Goal: Transaction & Acquisition: Purchase product/service

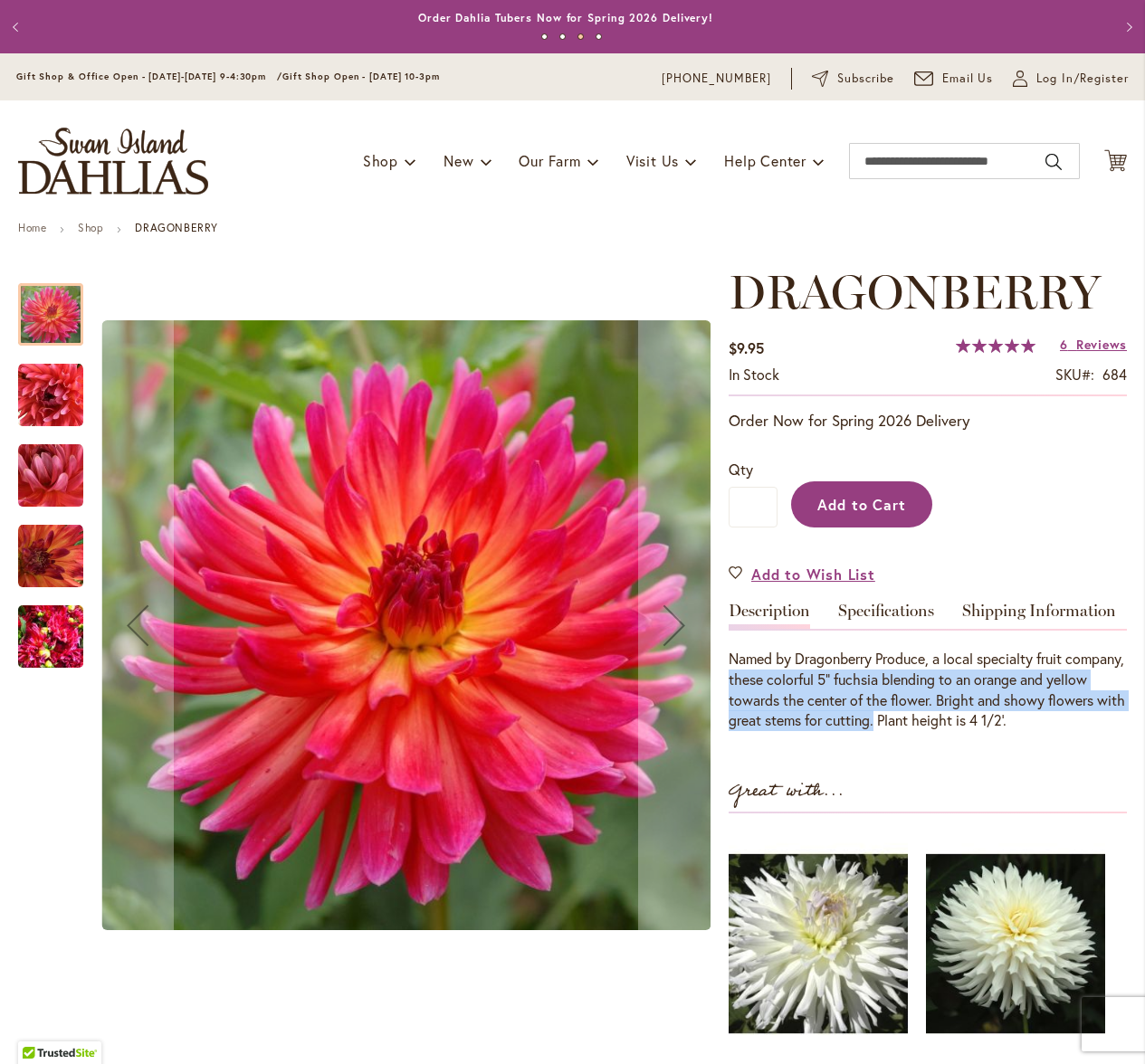
click at [860, 504] on span "Add to Cart" at bounding box center [862, 505] width 90 height 19
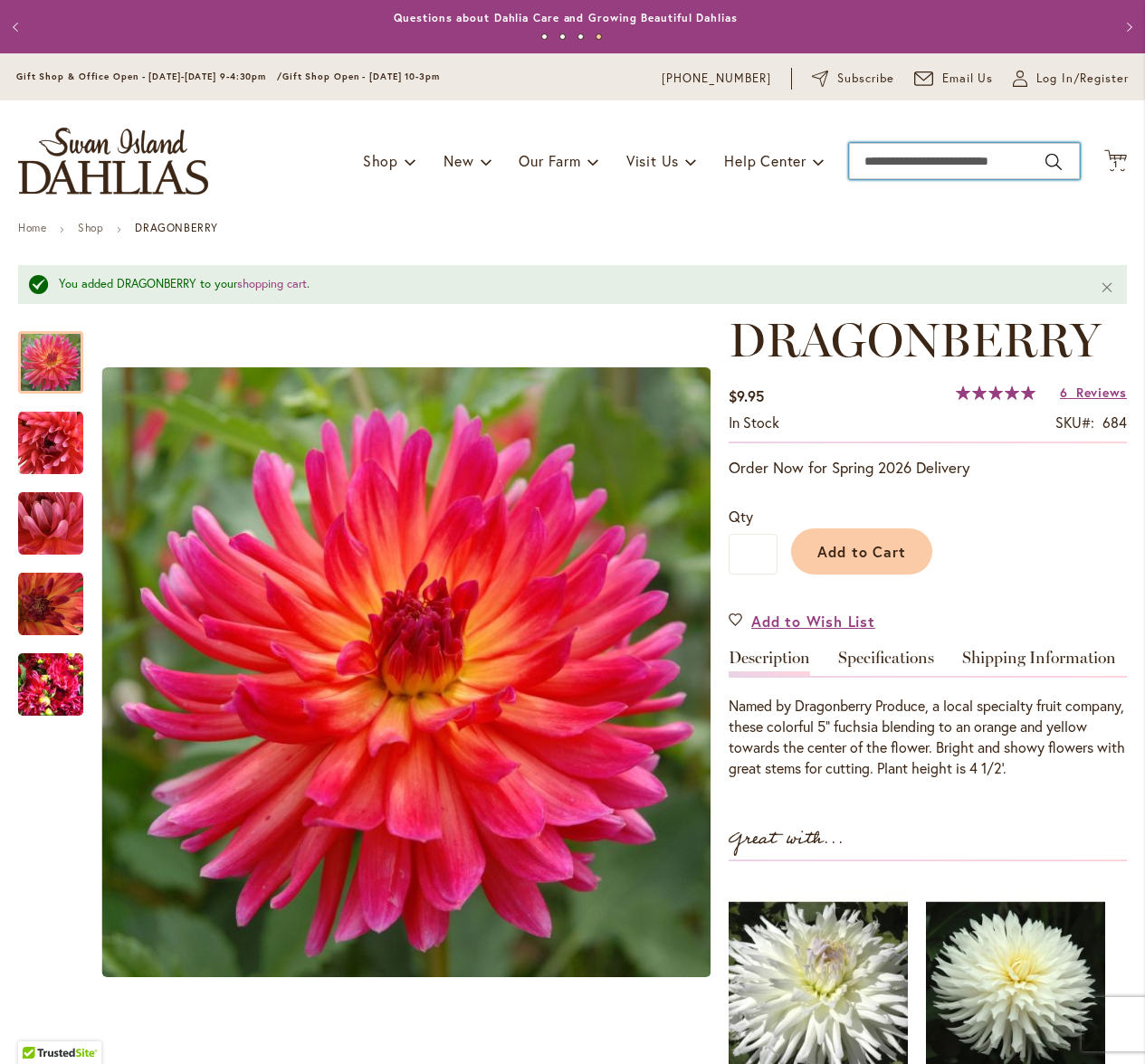
click at [874, 161] on input "Search" at bounding box center [964, 161] width 231 height 36
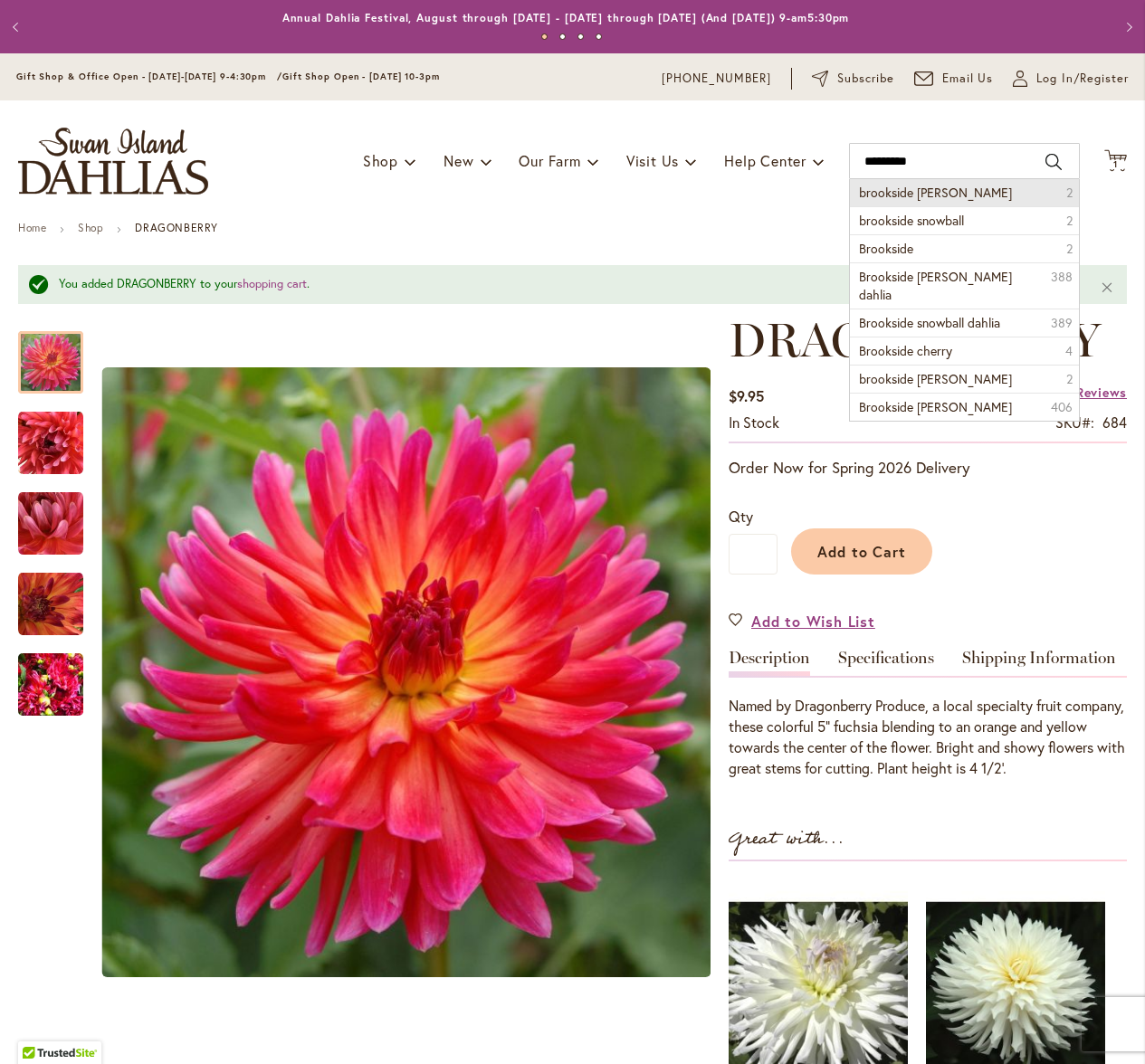
click at [892, 190] on span "brookside cheri" at bounding box center [934, 192] width 153 height 17
type input "**********"
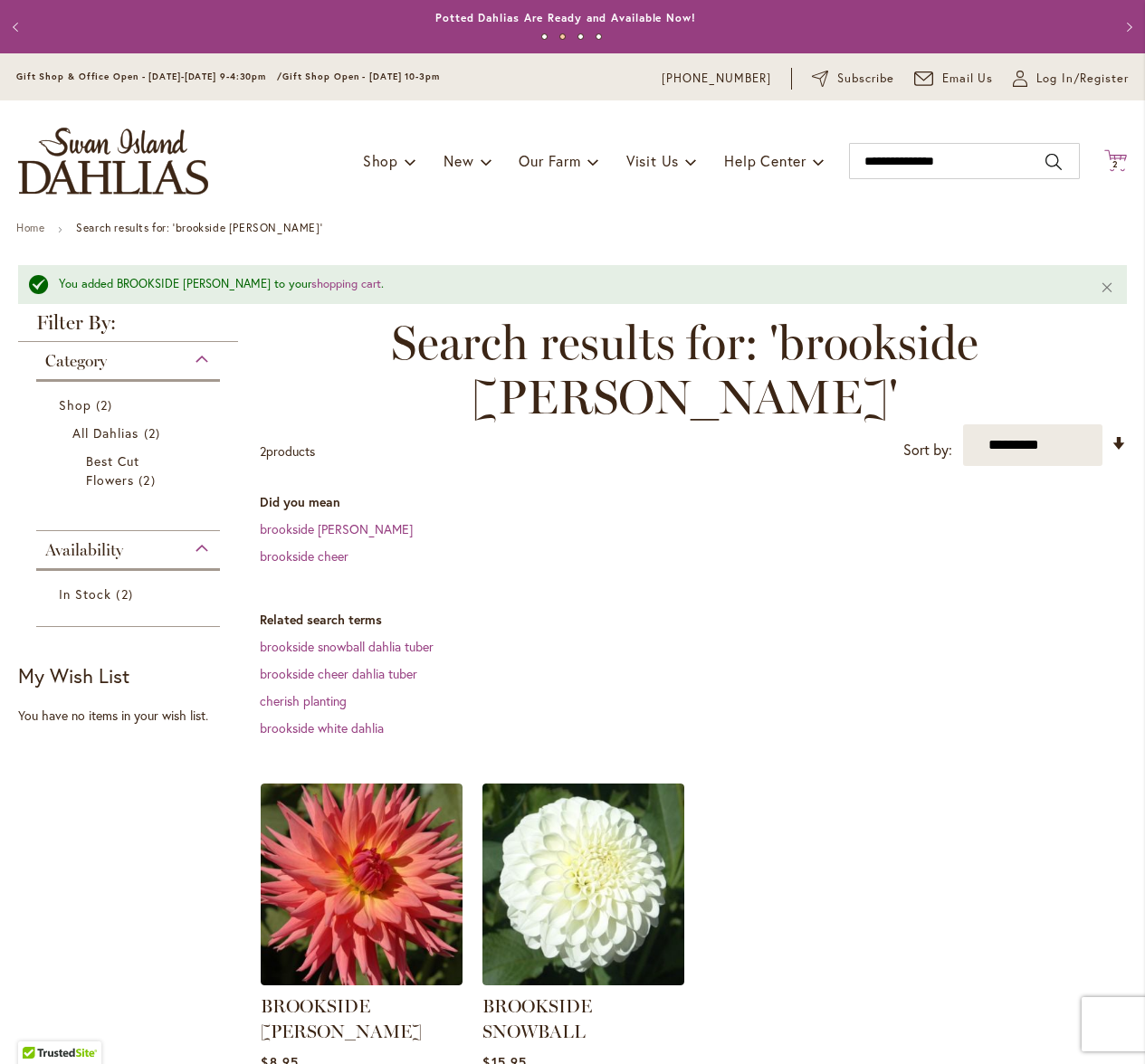
click at [1104, 157] on icon at bounding box center [1115, 160] width 23 height 22
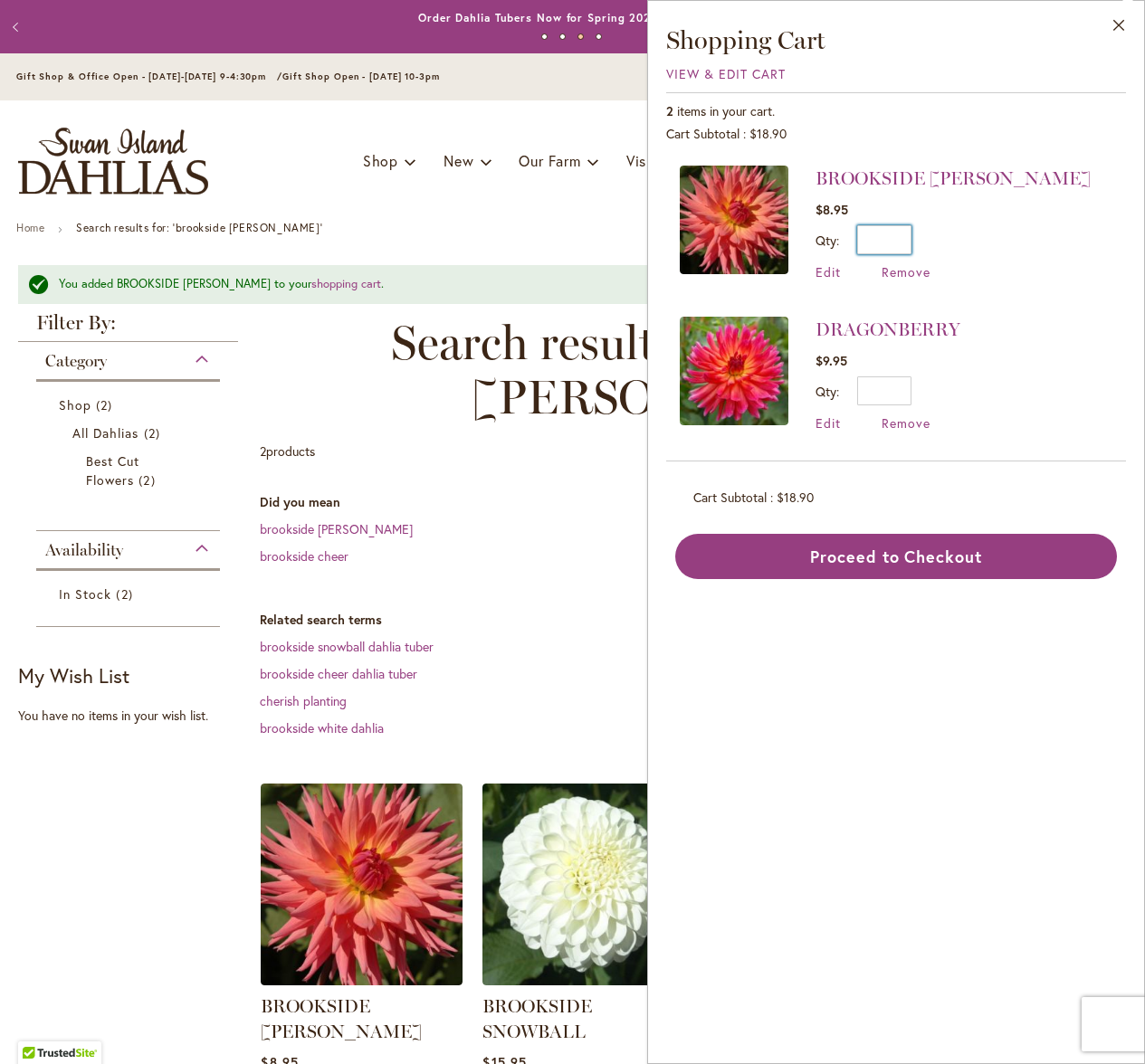
click at [906, 238] on input "*" at bounding box center [883, 240] width 54 height 29
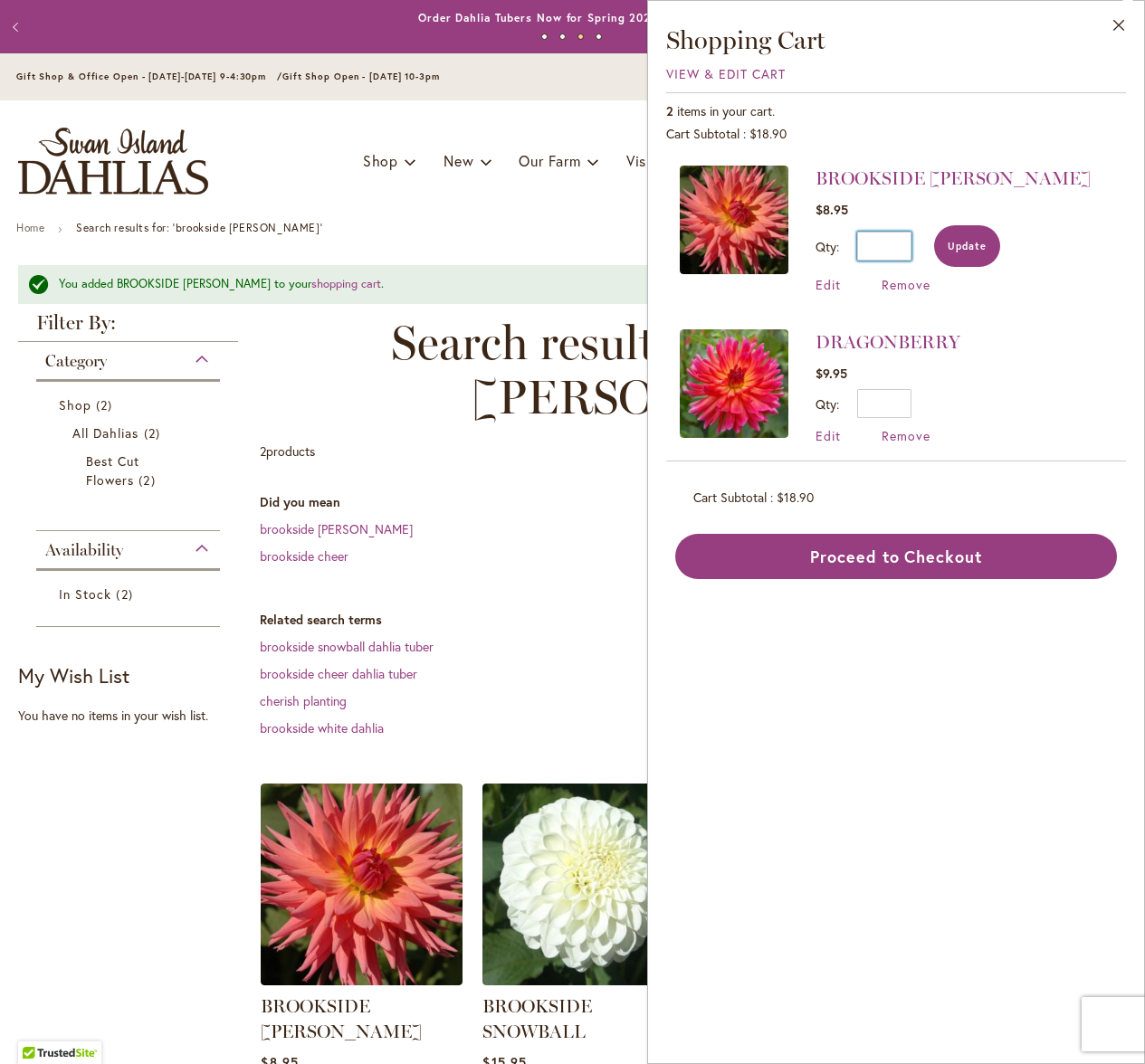
type input "*"
click at [970, 244] on span "Update" at bounding box center [966, 246] width 39 height 12
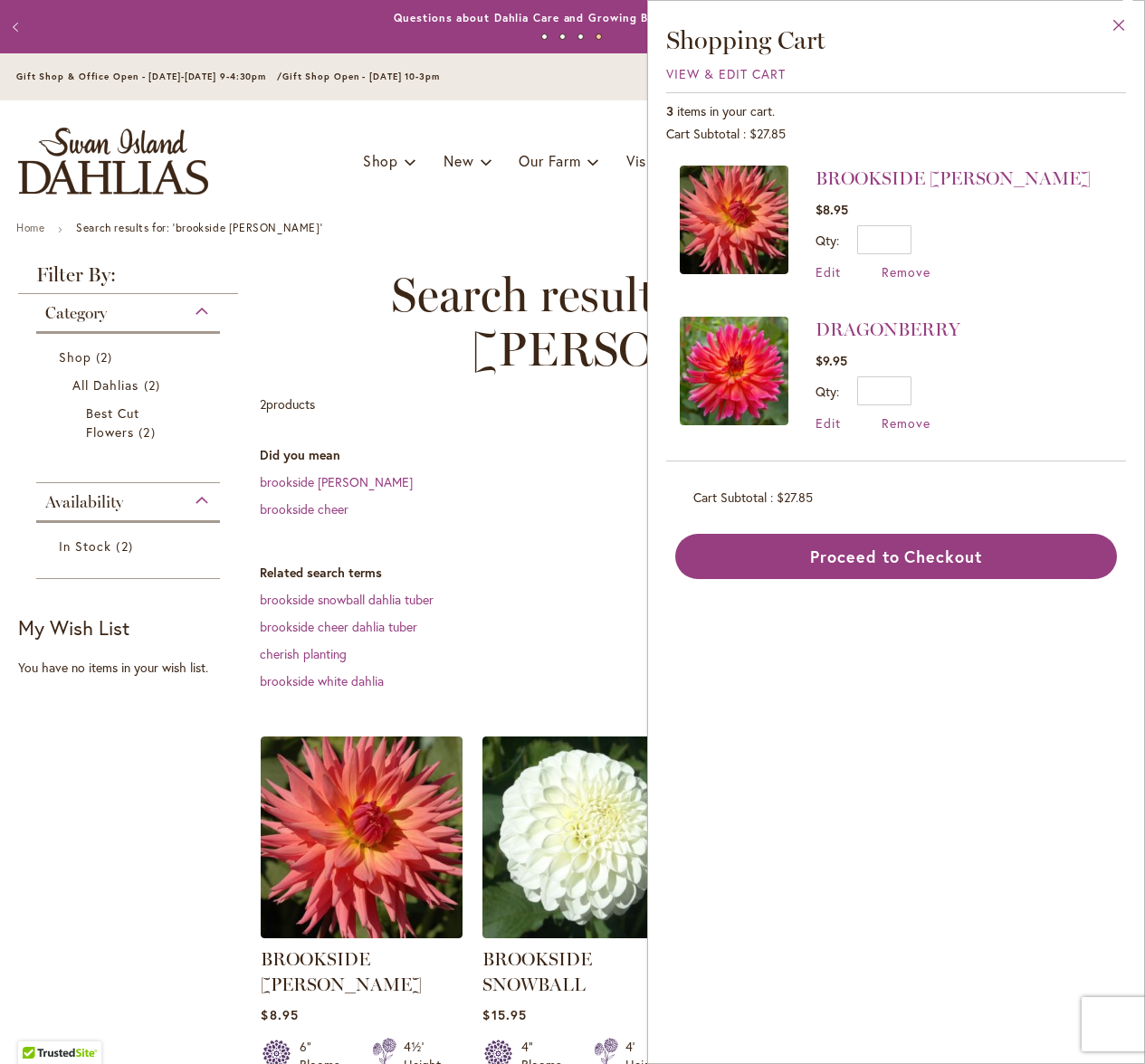
click at [1120, 23] on button "Close" at bounding box center [1118, 30] width 50 height 57
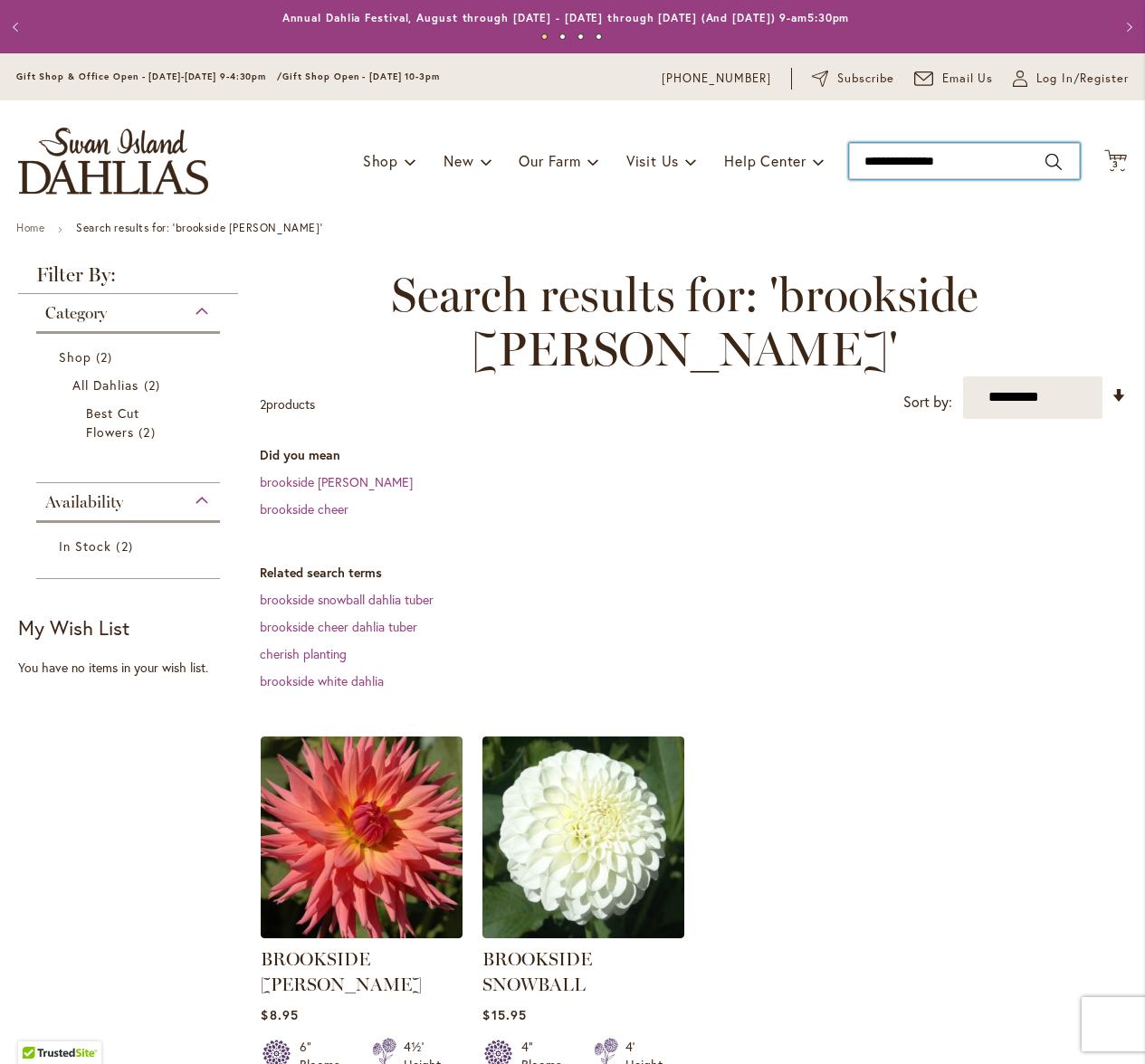
drag, startPoint x: 929, startPoint y: 161, endPoint x: 824, endPoint y: 158, distance: 105.0
click at [824, 158] on div "Toggle Nav Shop Dahlia Tubers Collections Fresh Cut Dahlias Gardening Supplies …" at bounding box center [572, 160] width 1145 height 121
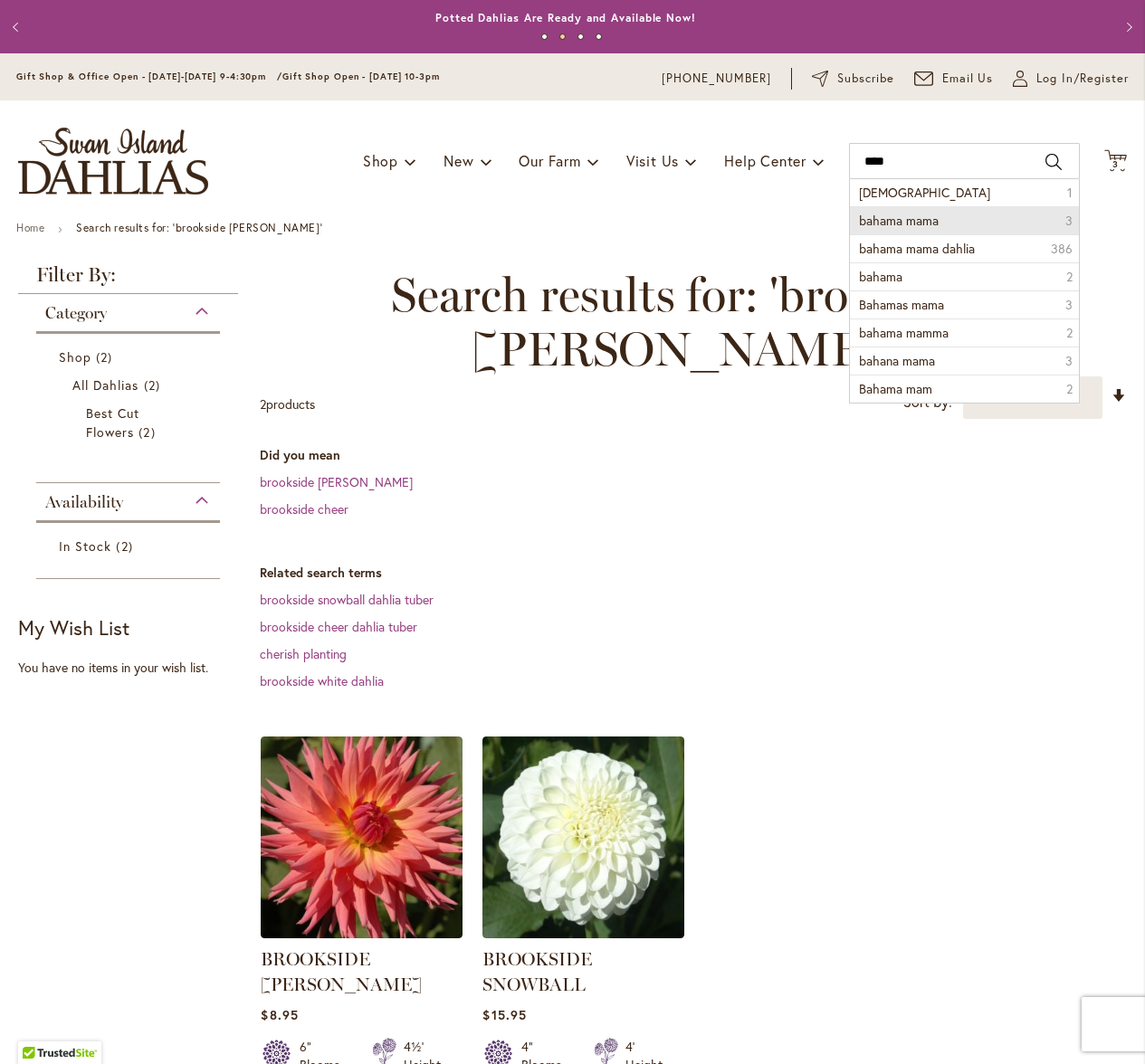
click at [900, 222] on span "bahama mama" at bounding box center [898, 220] width 80 height 17
type input "**********"
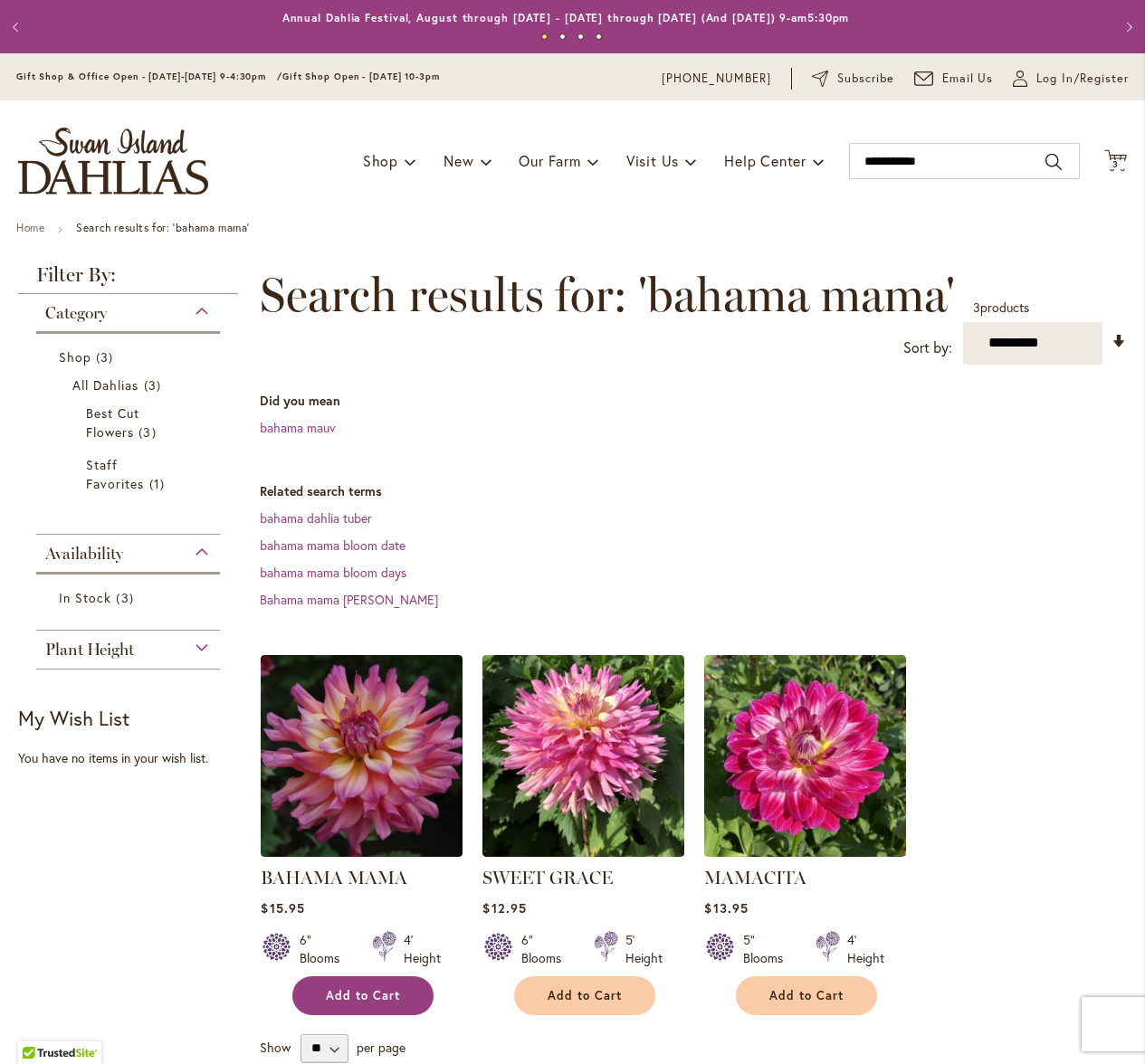
click at [364, 998] on span "Add to Cart" at bounding box center [363, 995] width 74 height 15
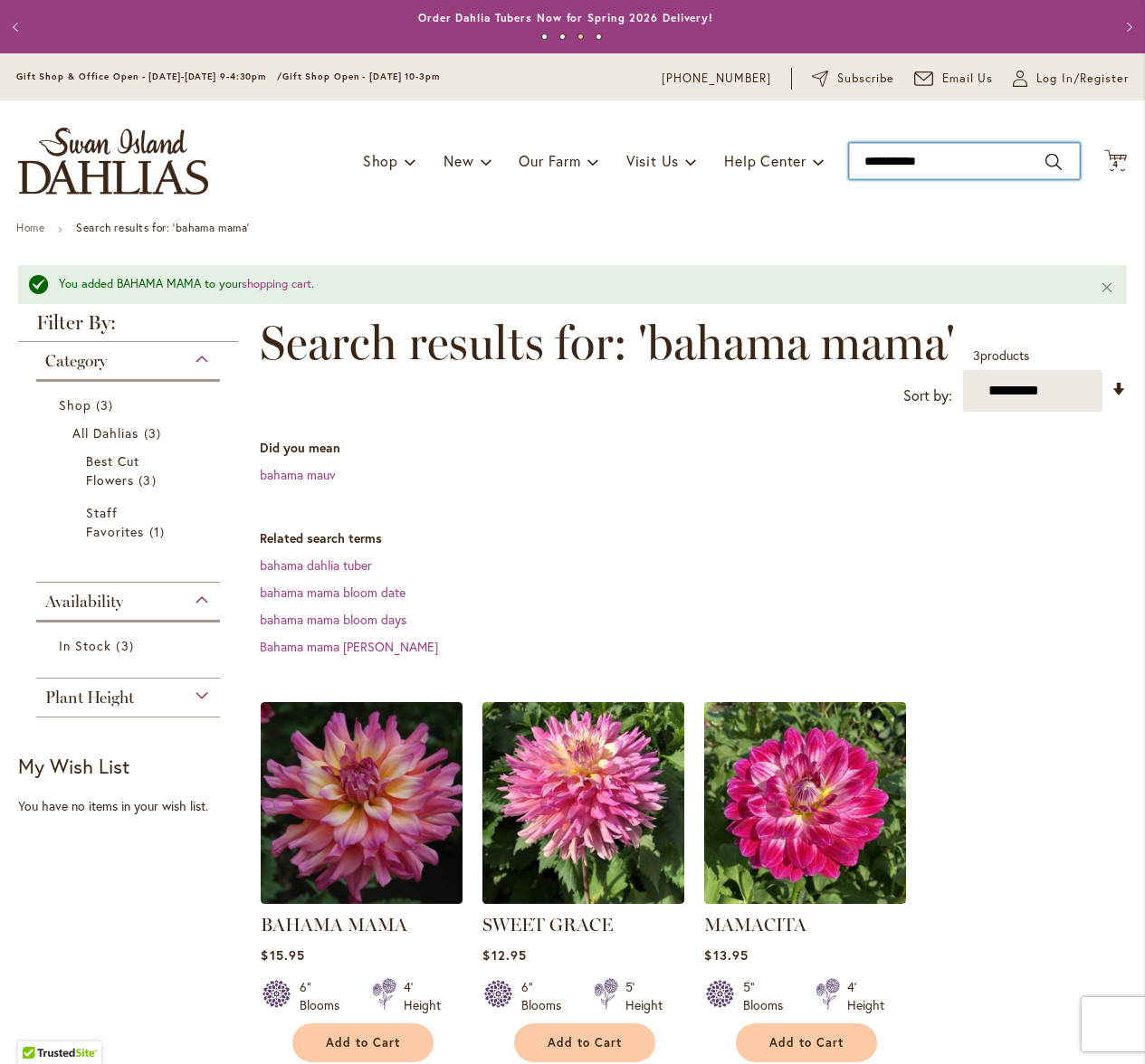
drag, startPoint x: 947, startPoint y: 161, endPoint x: 834, endPoint y: 165, distance: 113.1
click at [834, 165] on div "Toggle Nav Shop Dahlia Tubers Collections Fresh Cut Dahlias Gardening Supplies …" at bounding box center [572, 160] width 1145 height 121
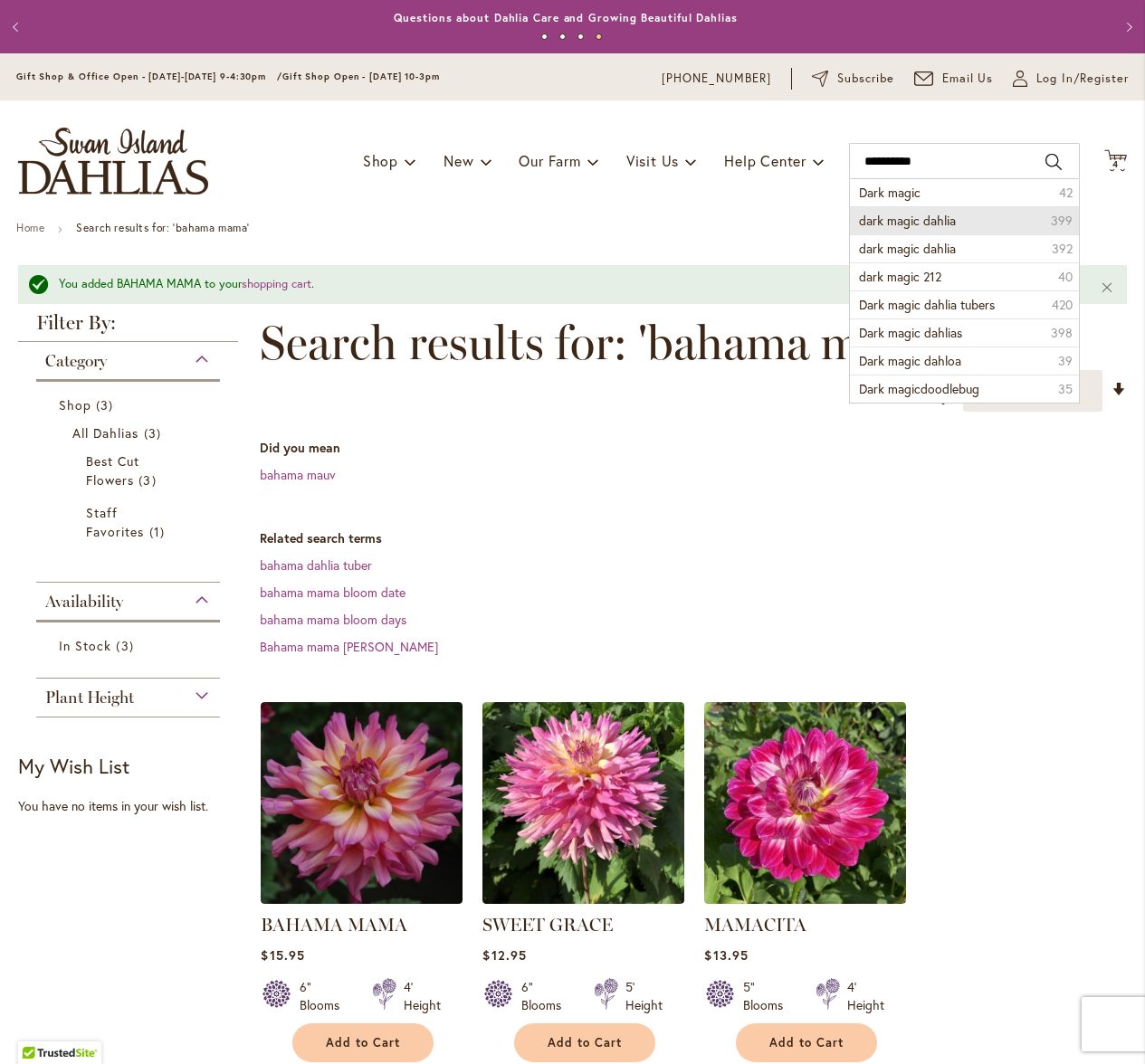
click at [864, 218] on span "dark magic dahlia" at bounding box center [907, 220] width 97 height 17
type input "**********"
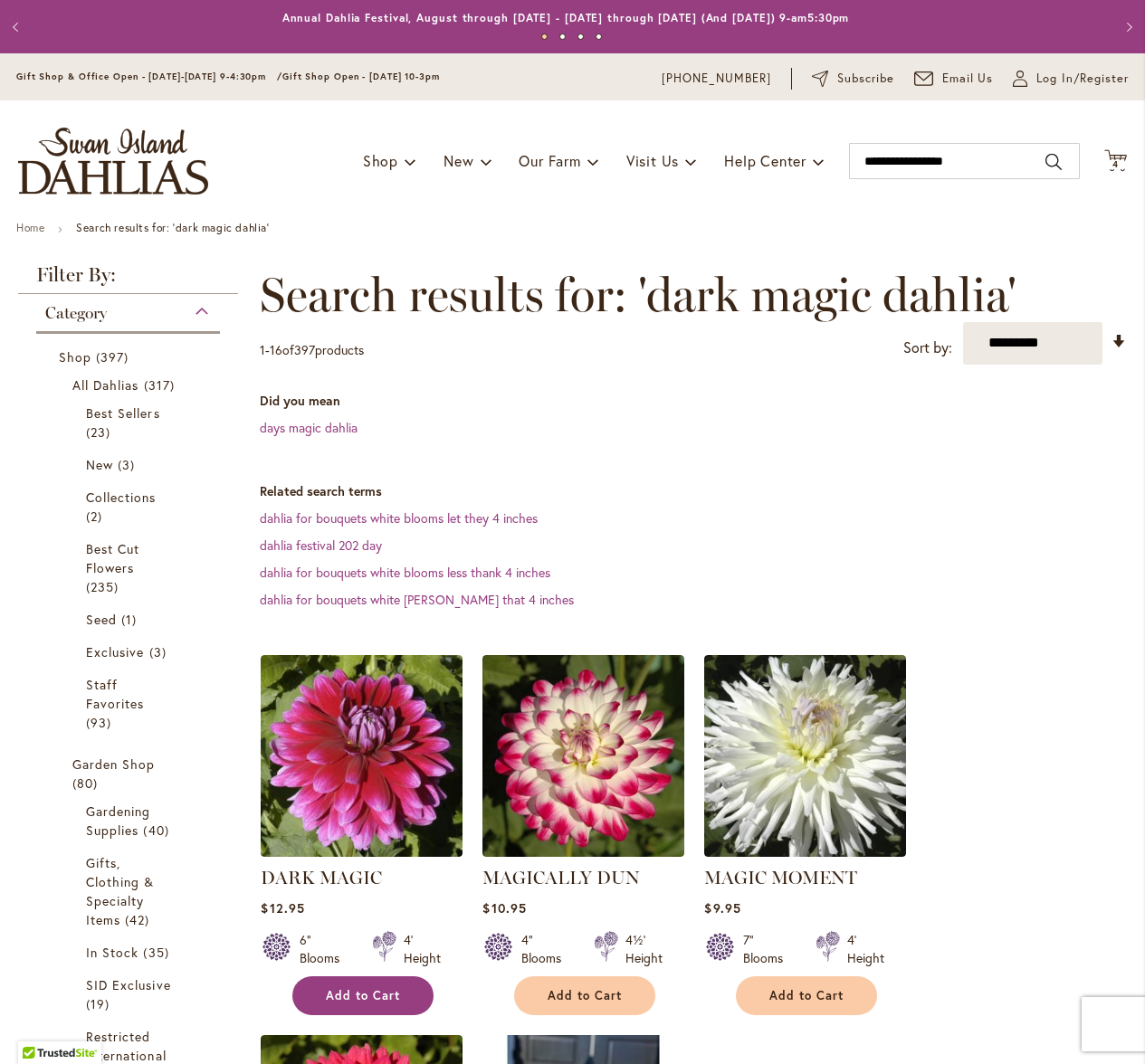
click at [361, 995] on span "Add to Cart" at bounding box center [363, 995] width 74 height 15
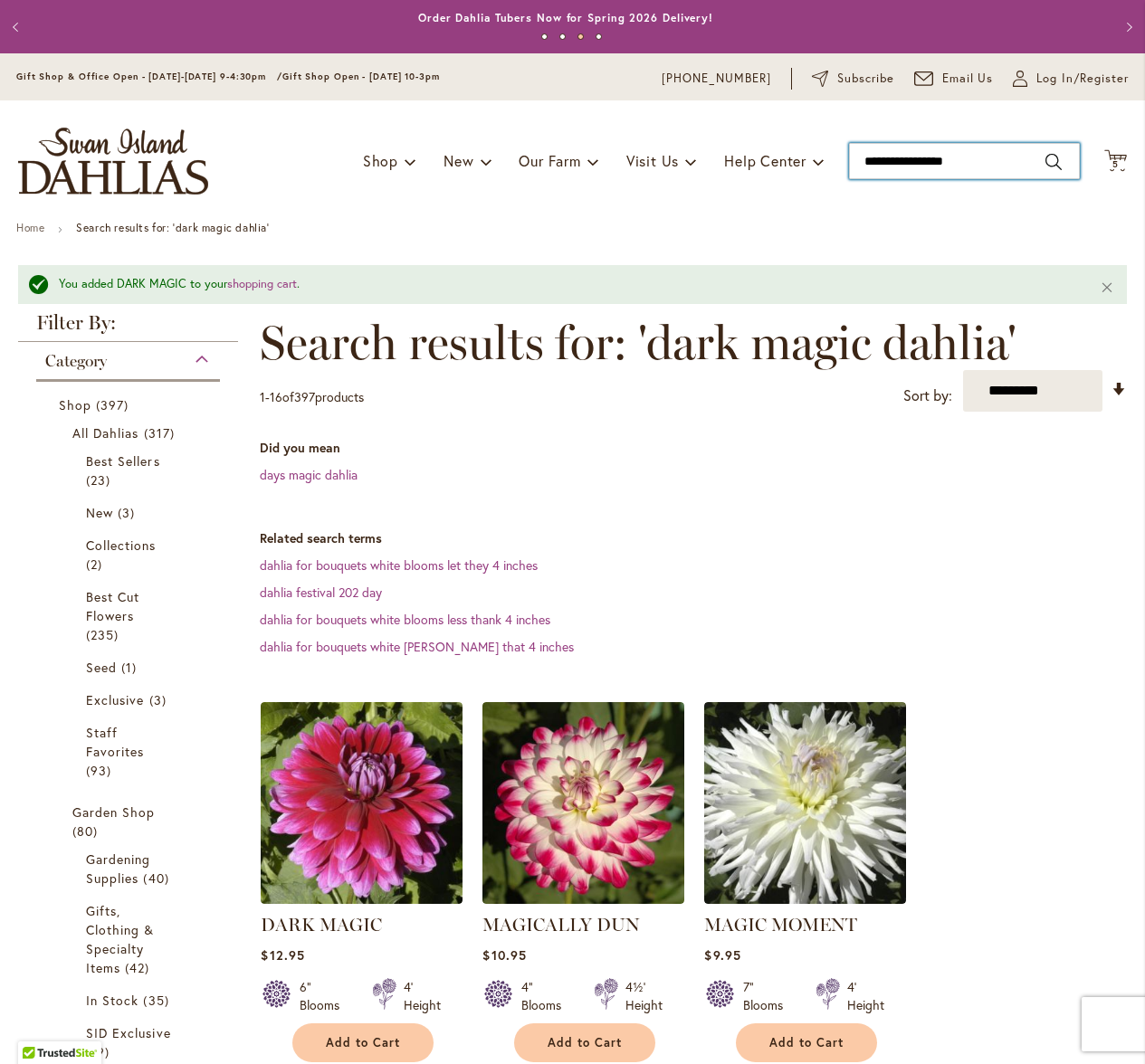
drag, startPoint x: 975, startPoint y: 161, endPoint x: 831, endPoint y: 158, distance: 144.0
click at [831, 158] on div "Toggle Nav Shop Dahlia Tubers Collections Fresh Cut Dahlias Gardening Supplies …" at bounding box center [572, 160] width 1145 height 121
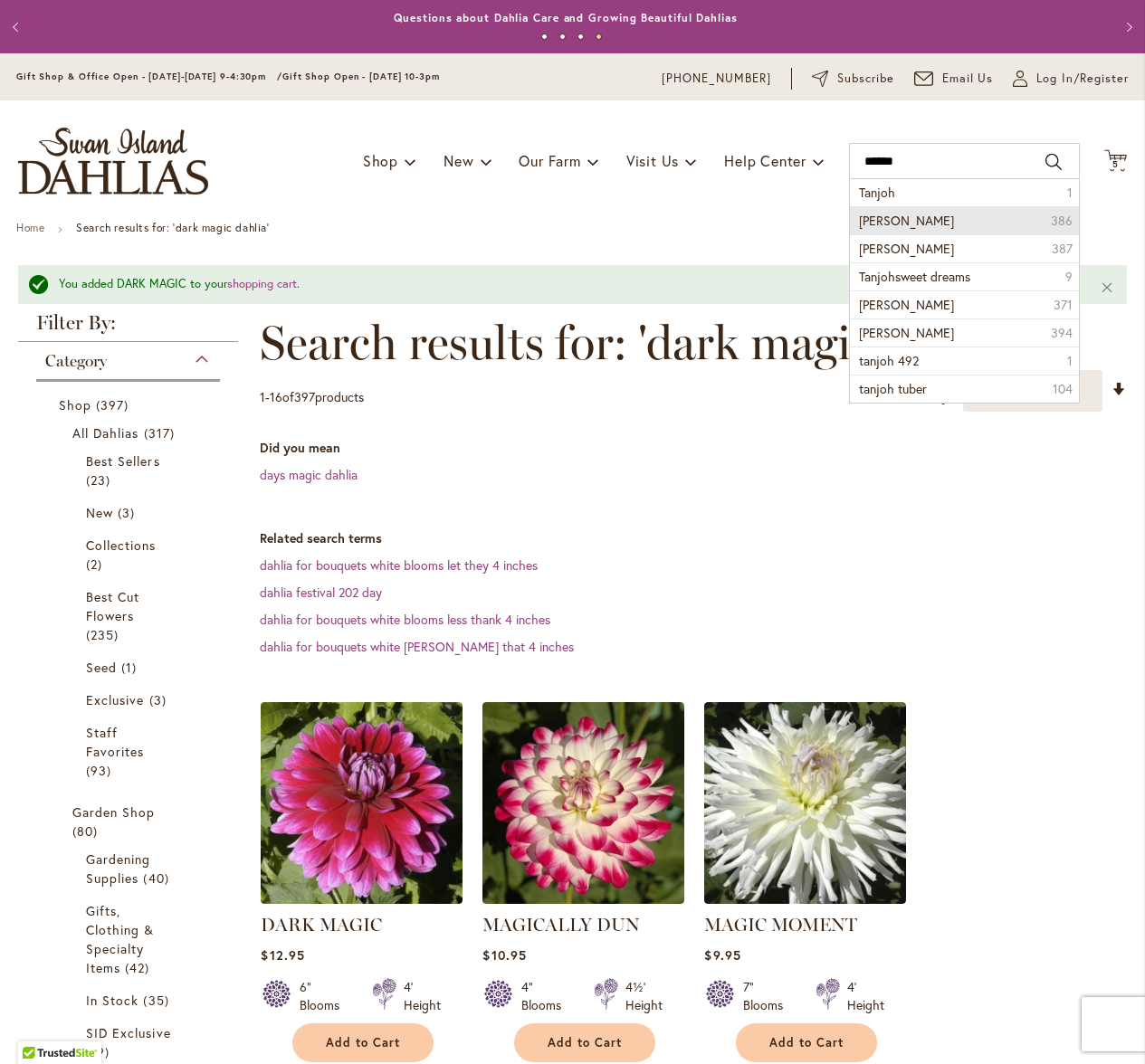
click at [870, 218] on span "Tanjoh dahlia" at bounding box center [906, 220] width 95 height 17
type input "**********"
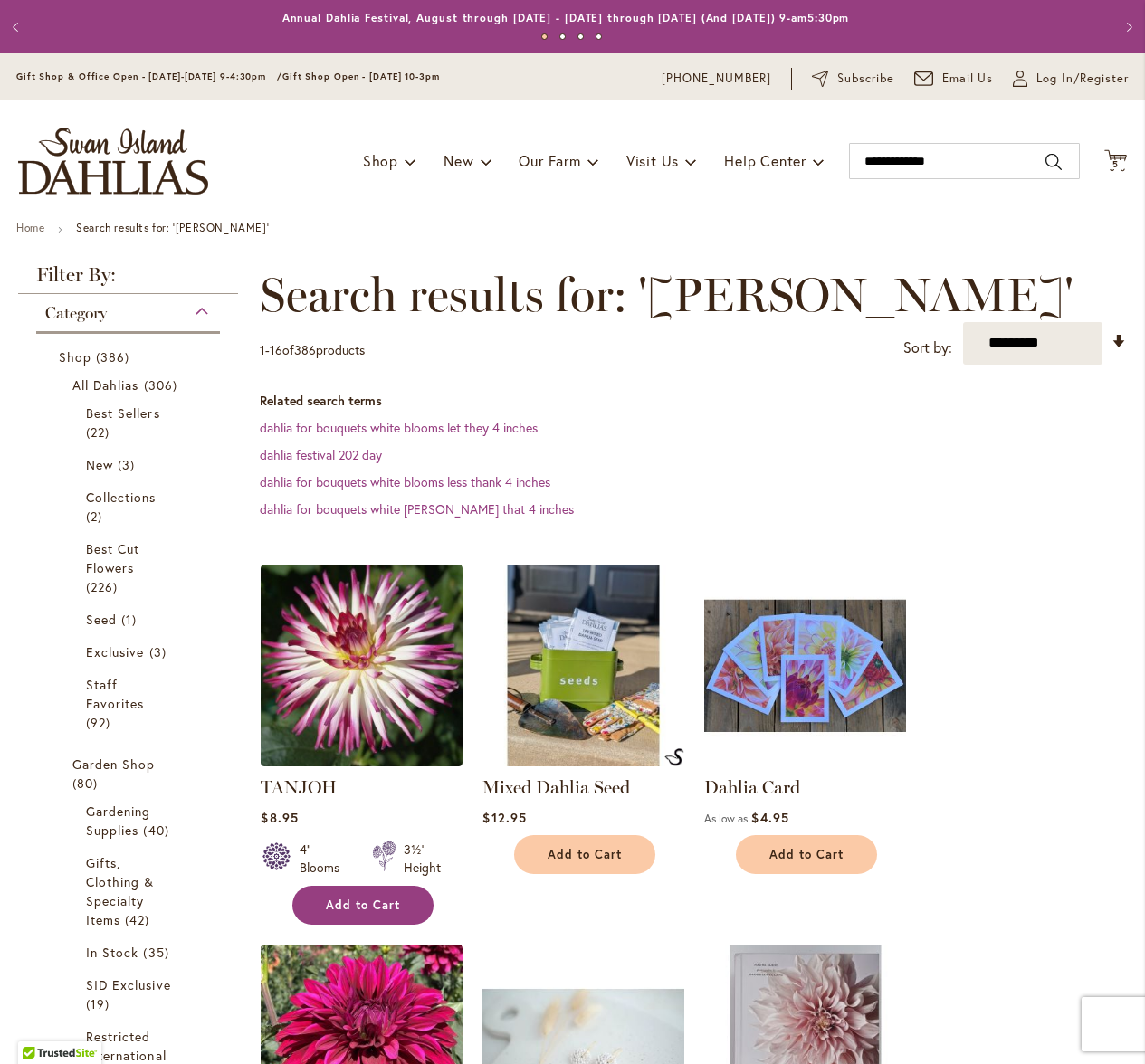
click at [361, 900] on span "Add to Cart" at bounding box center [363, 905] width 74 height 15
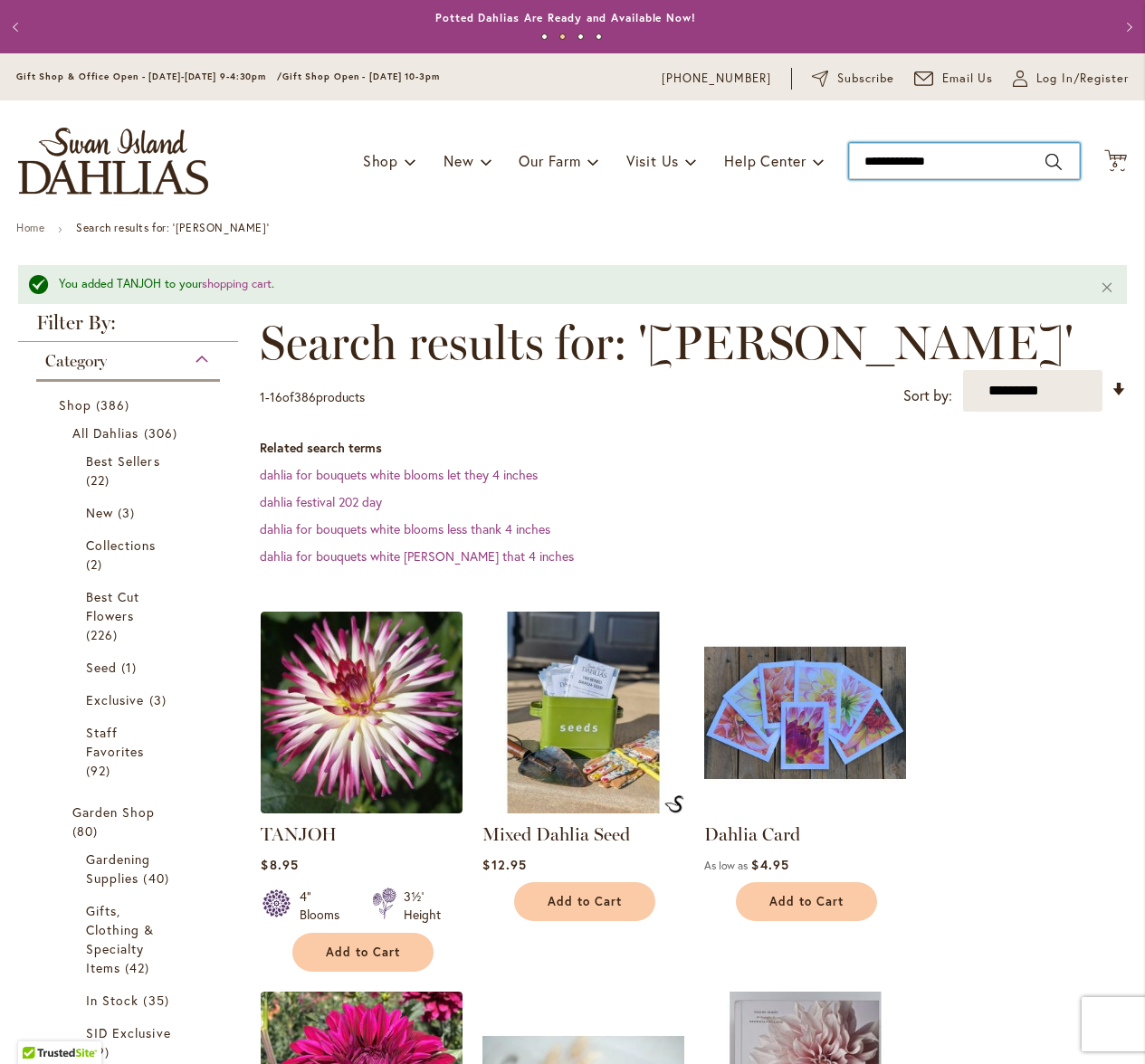
drag, startPoint x: 940, startPoint y: 156, endPoint x: 821, endPoint y: 154, distance: 119.0
click at [821, 154] on div "Toggle Nav Shop Dahlia Tubers Collections Fresh Cut Dahlias Gardening Supplies …" at bounding box center [572, 160] width 1145 height 121
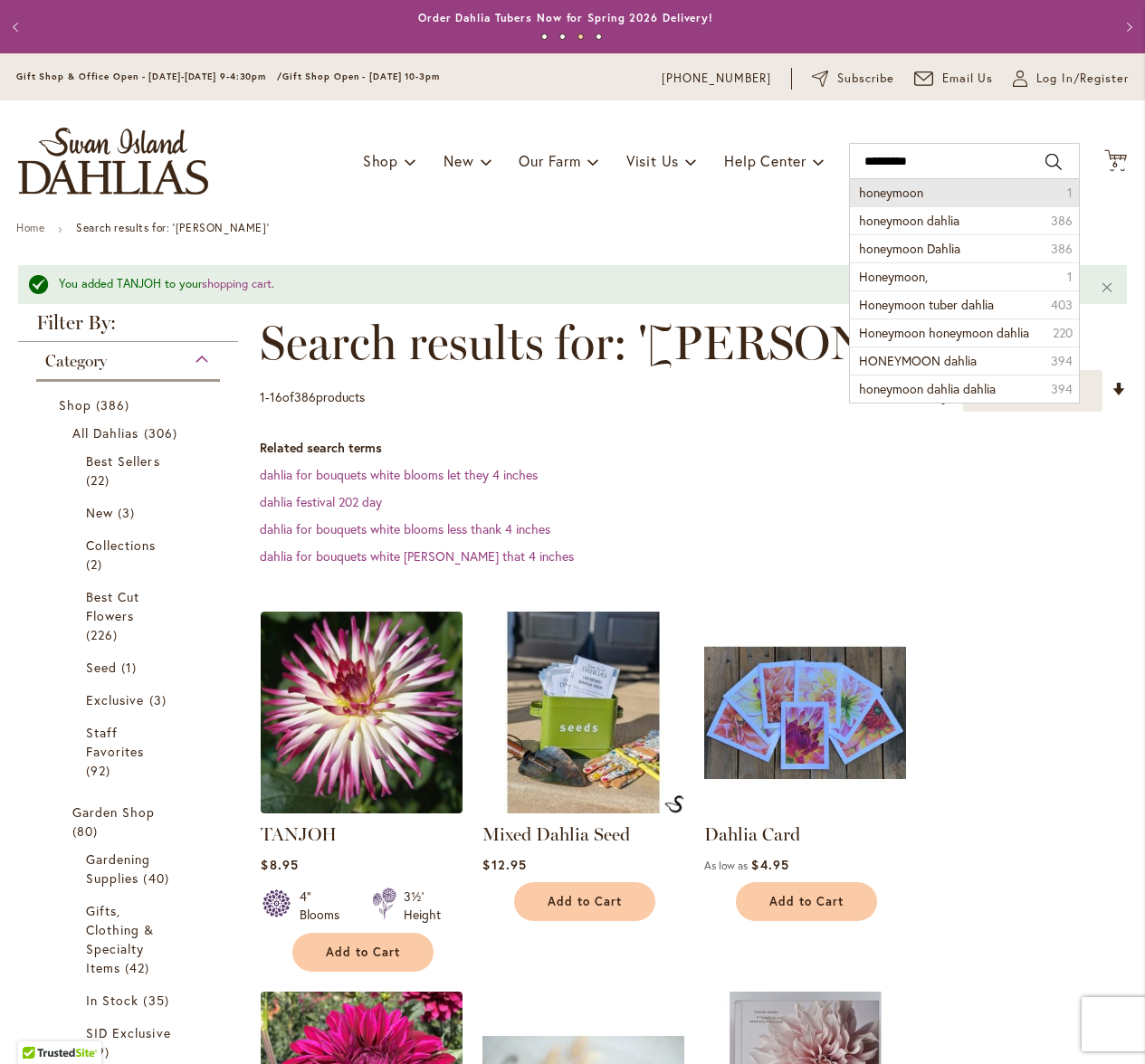
click at [871, 191] on span "honeymoon" at bounding box center [890, 192] width 64 height 17
type input "*********"
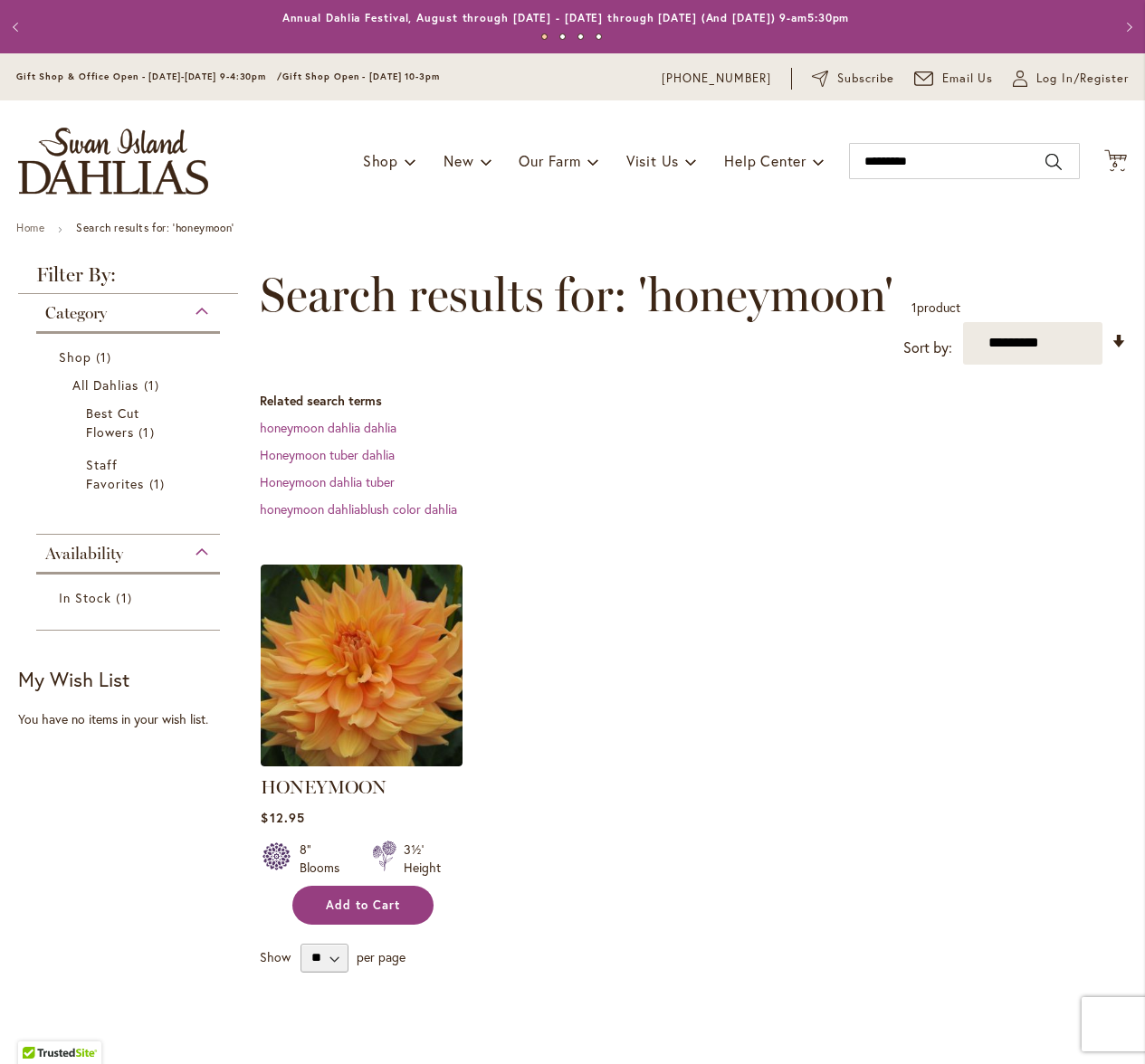
click at [372, 906] on span "Add to Cart" at bounding box center [363, 905] width 74 height 15
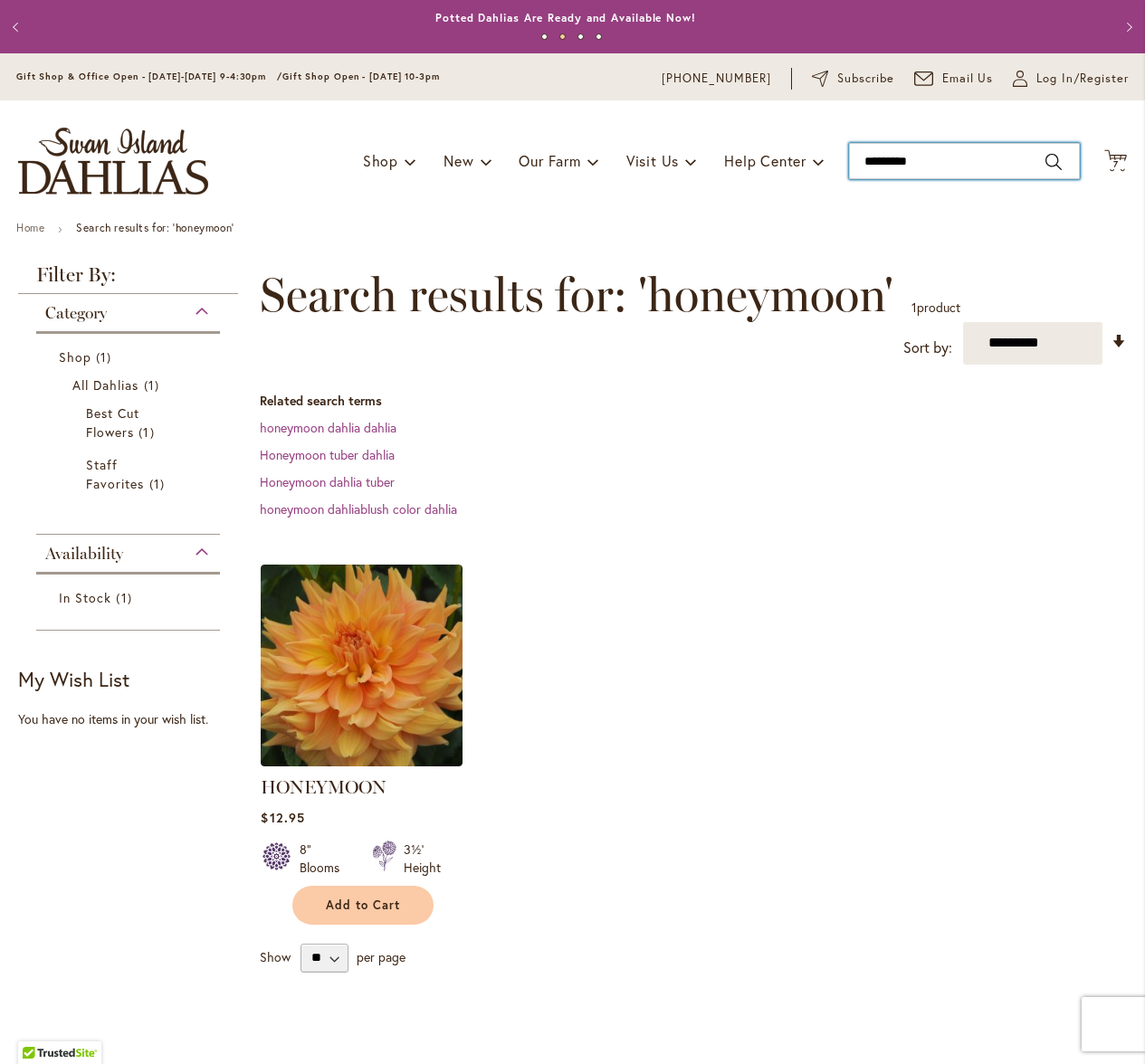
drag, startPoint x: 927, startPoint y: 158, endPoint x: 826, endPoint y: 161, distance: 101.0
click at [826, 161] on div "Toggle Nav Shop Dahlia Tubers Collections Fresh Cut Dahlias Gardening Supplies …" at bounding box center [572, 160] width 1145 height 121
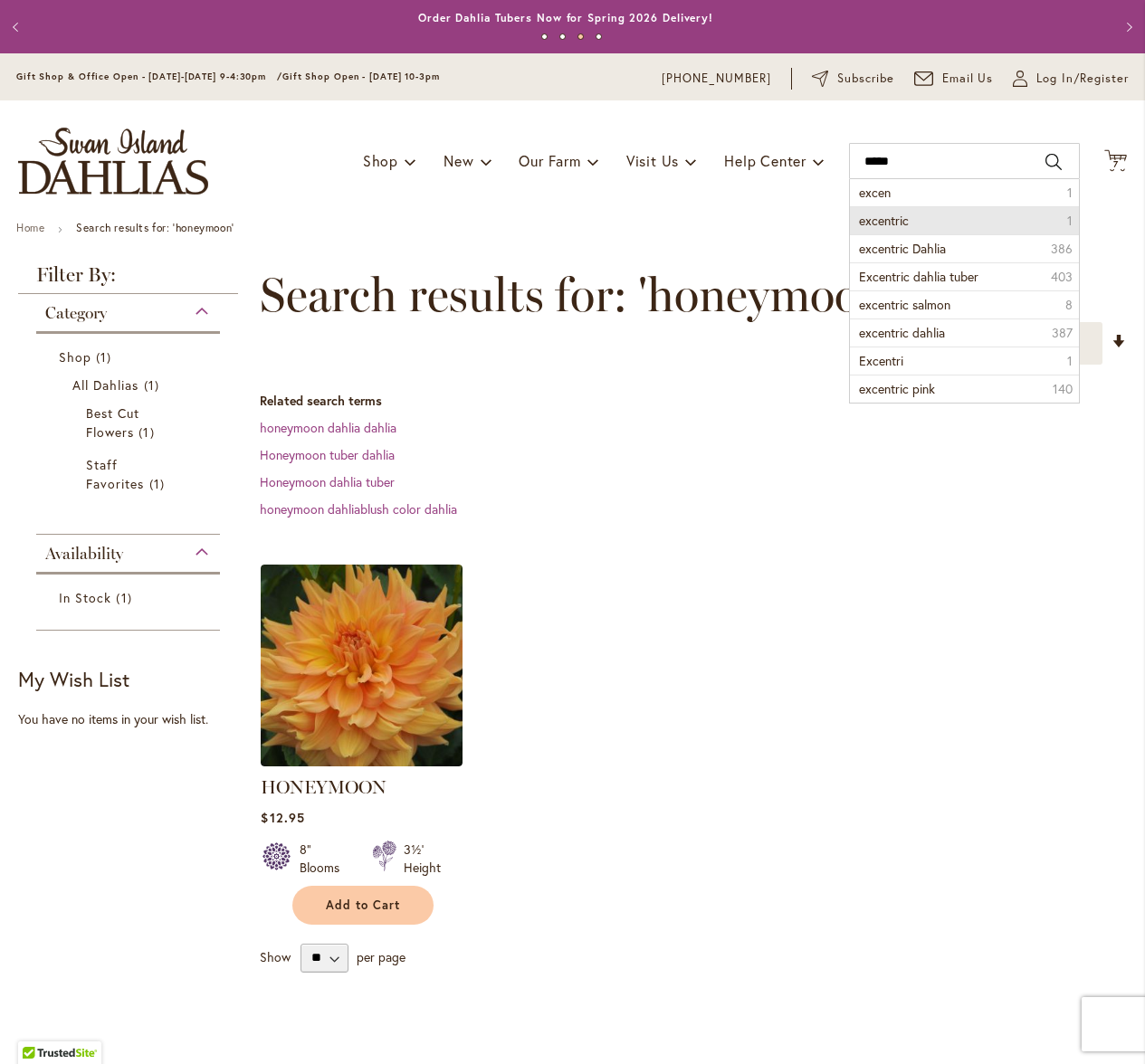
click at [899, 214] on li "excentric 1" at bounding box center [964, 220] width 229 height 28
type input "*********"
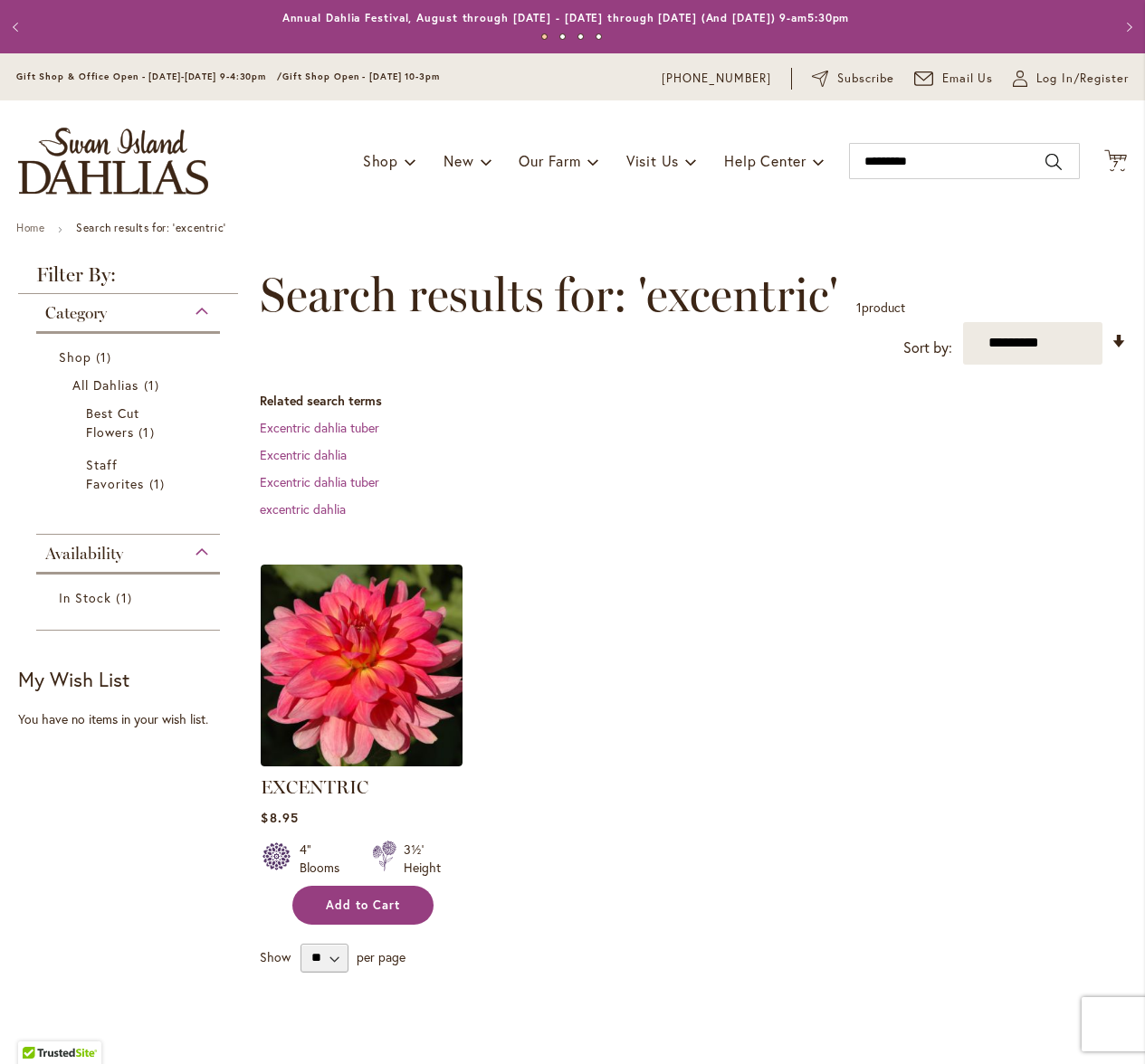
click at [352, 902] on span "Add to Cart" at bounding box center [363, 905] width 74 height 15
click at [1104, 155] on icon "Cart .cls-1 { fill: #231f20; }" at bounding box center [1115, 161] width 23 height 23
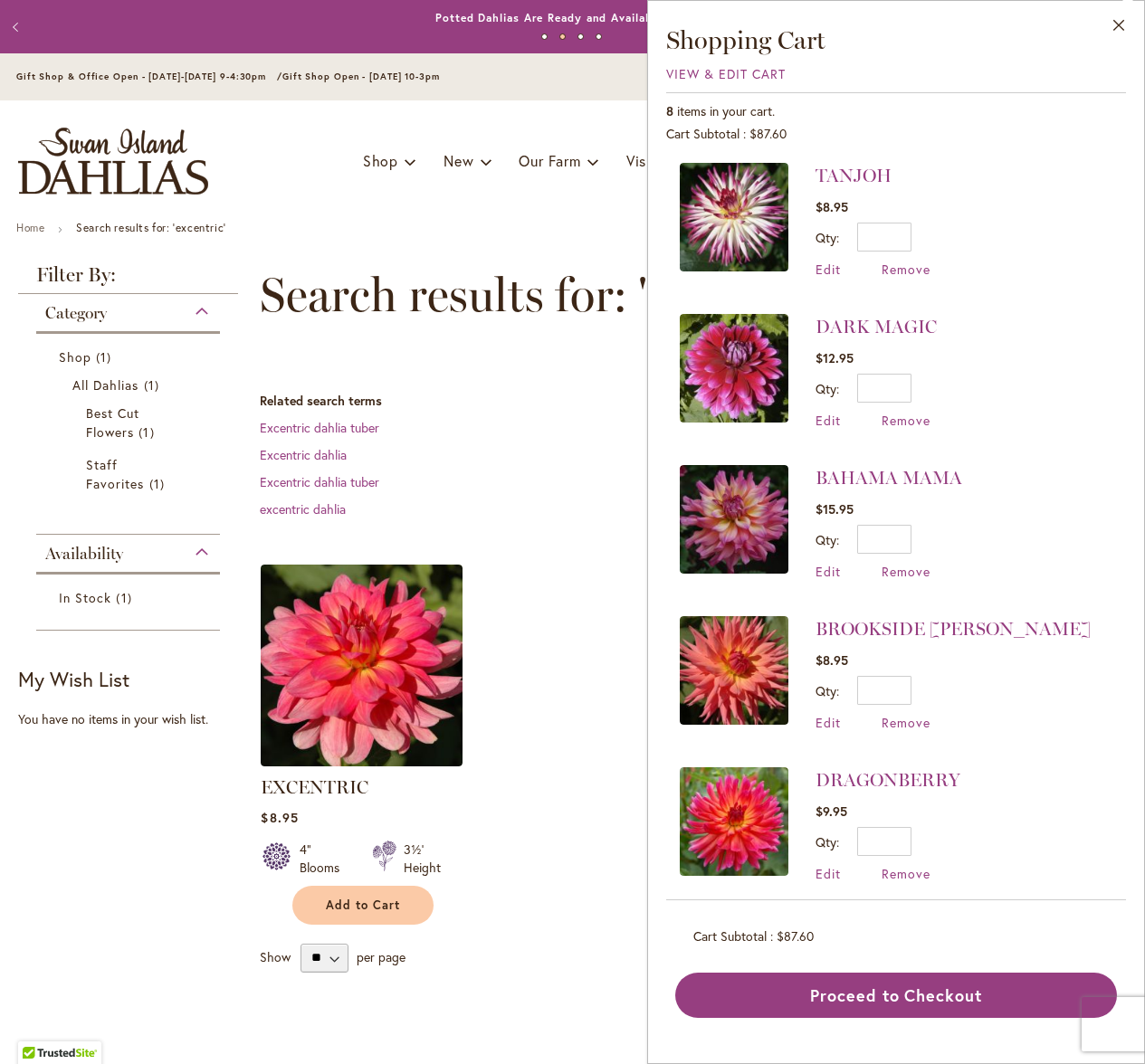
scroll to position [310, 0]
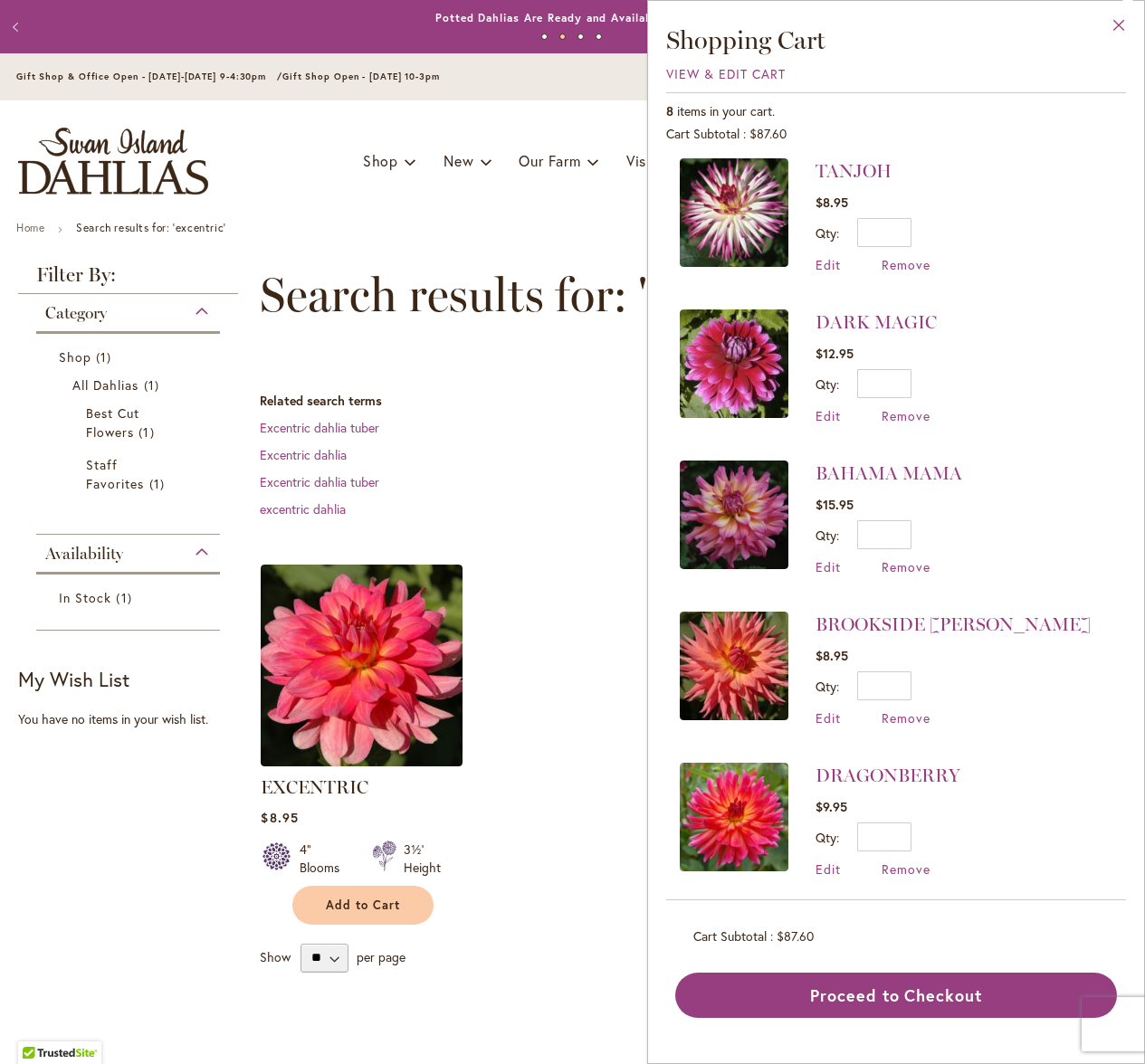
click at [1121, 23] on button "Close" at bounding box center [1118, 30] width 50 height 57
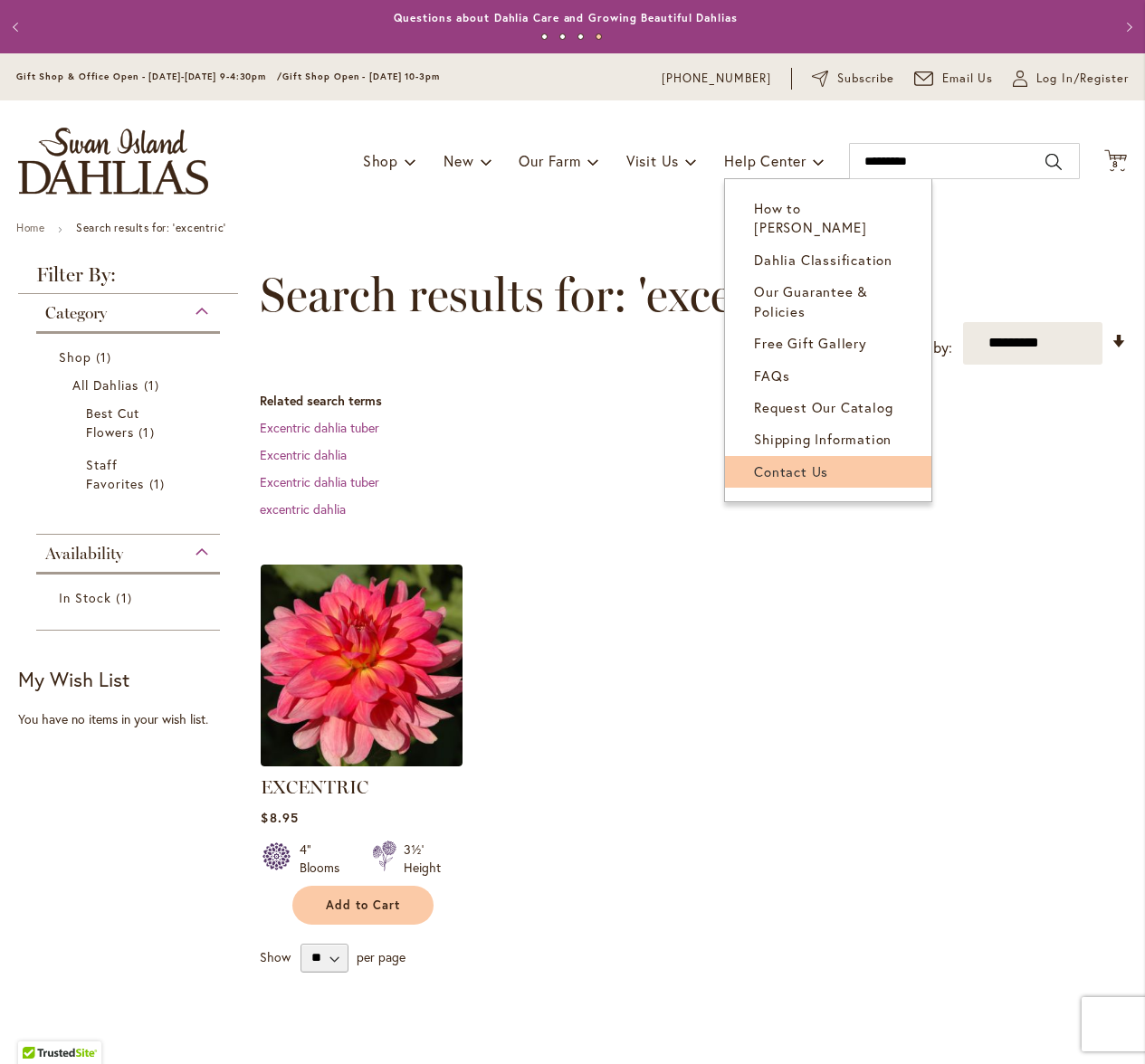
click at [768, 462] on span "Contact Us" at bounding box center [791, 471] width 74 height 18
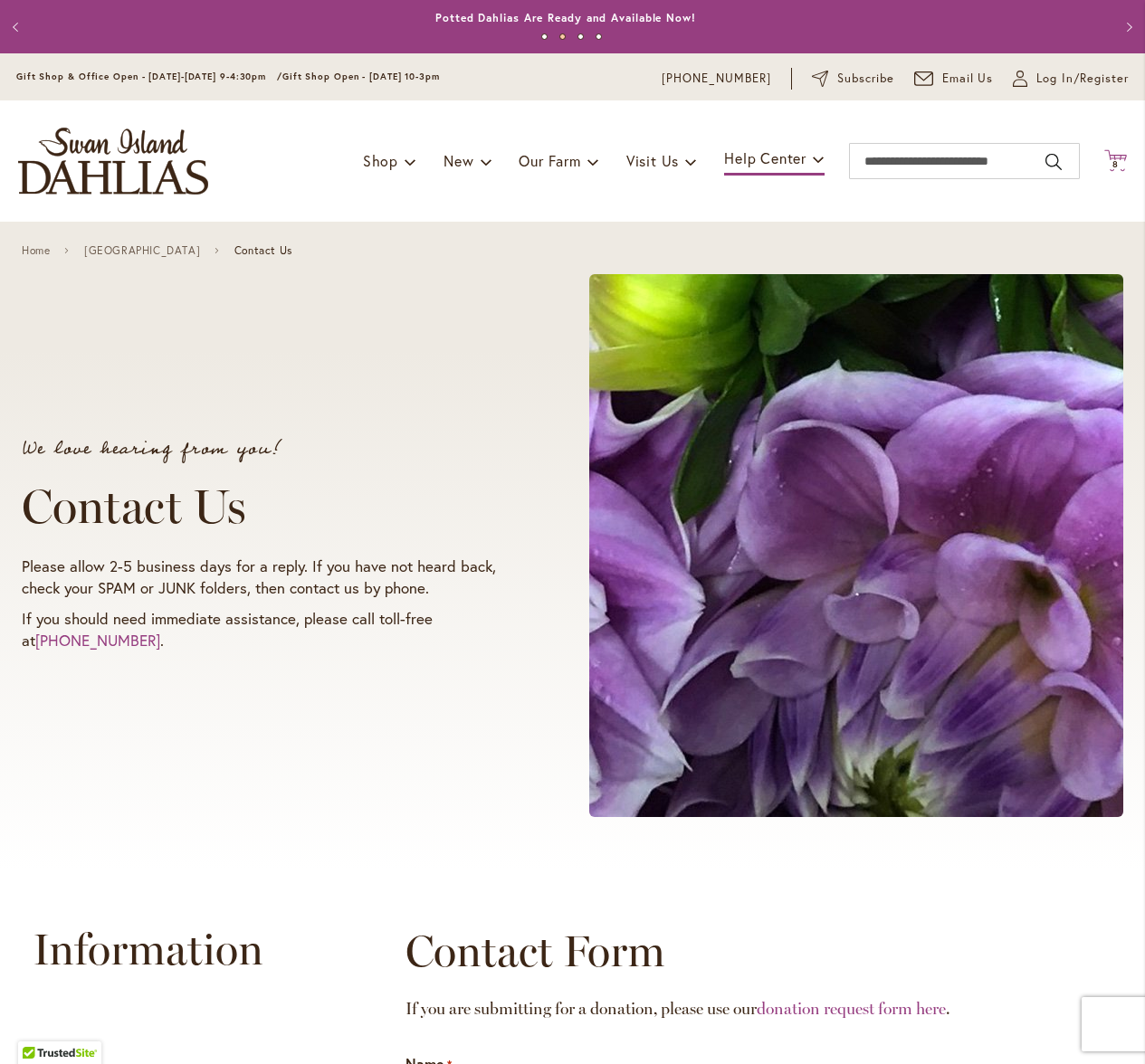
click at [1104, 159] on icon "Cart .cls-1 { fill: #231f20; }" at bounding box center [1115, 161] width 23 height 23
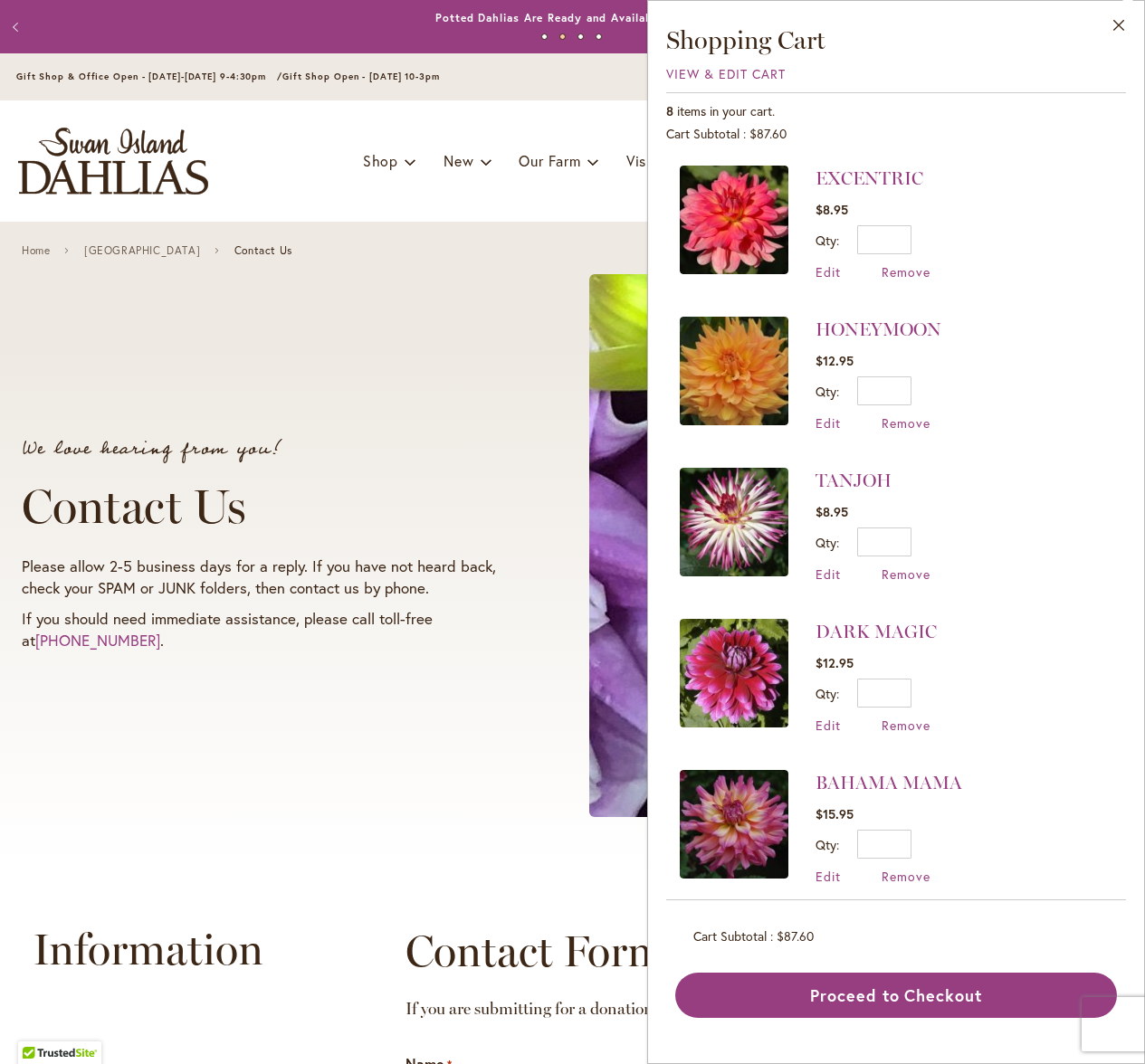
click at [462, 295] on div "We love hearing from you! Contact Us Please allow 2-5 business days for a reply…" at bounding box center [572, 546] width 1101 height 575
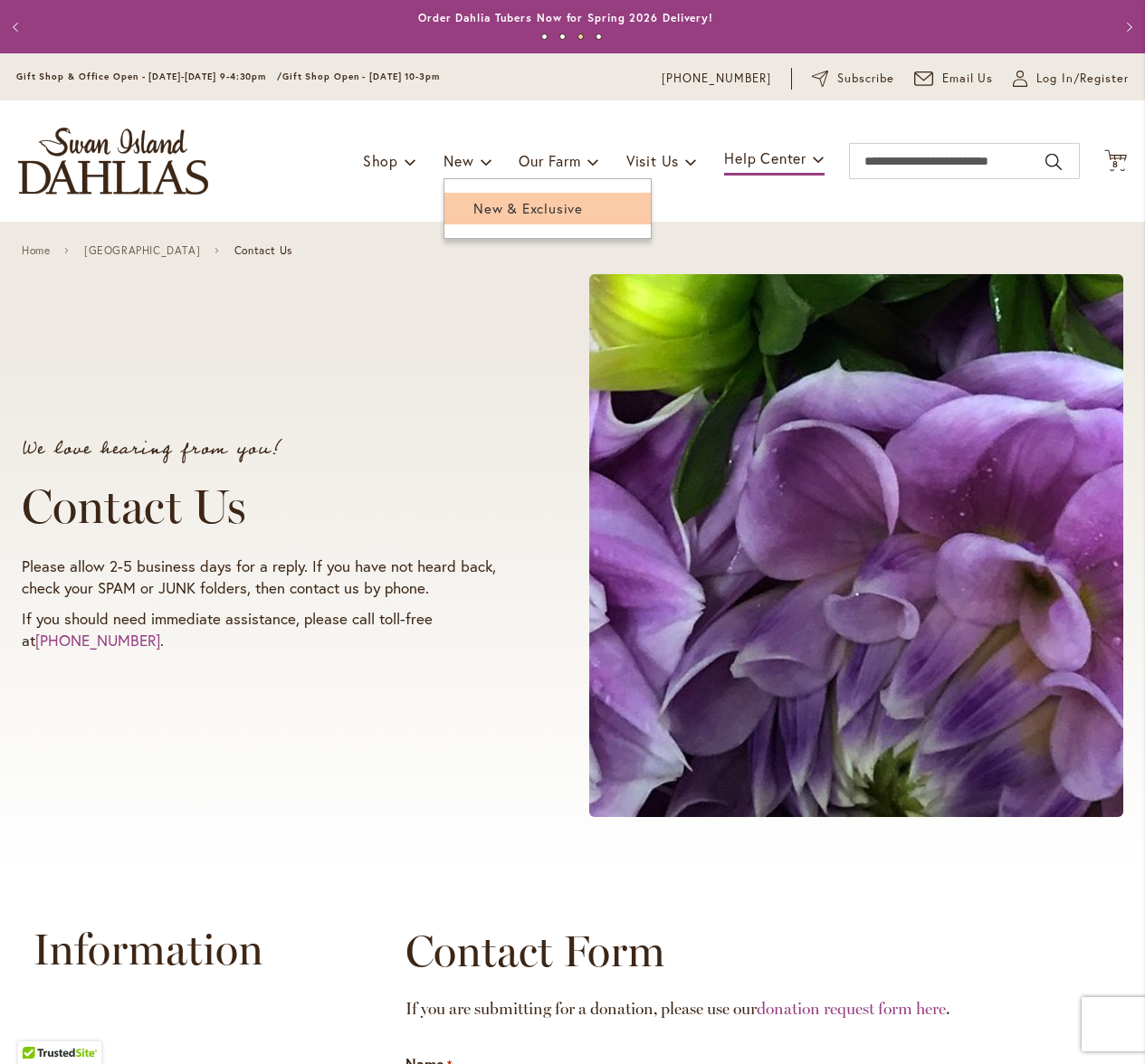
click at [473, 214] on span "New & Exclusive" at bounding box center [528, 208] width 110 height 18
